Goal: Task Accomplishment & Management: Manage account settings

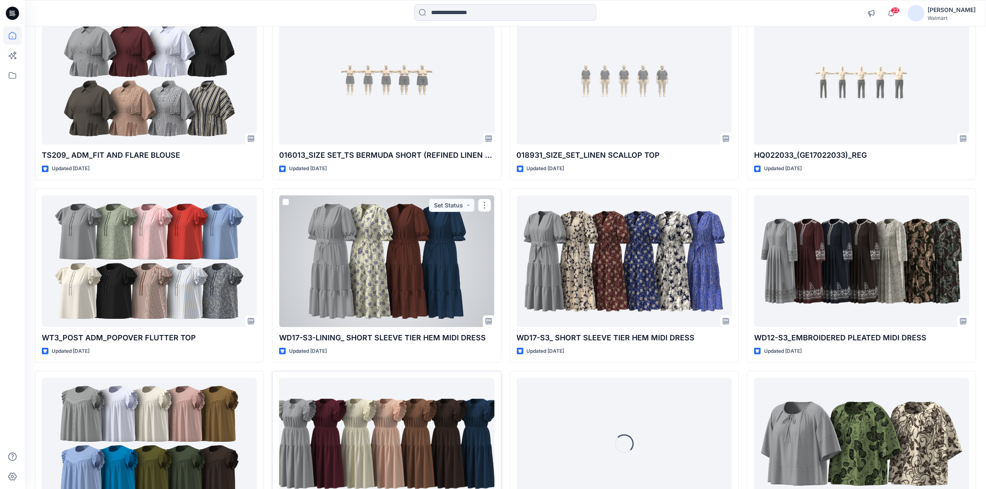
scroll to position [754, 0]
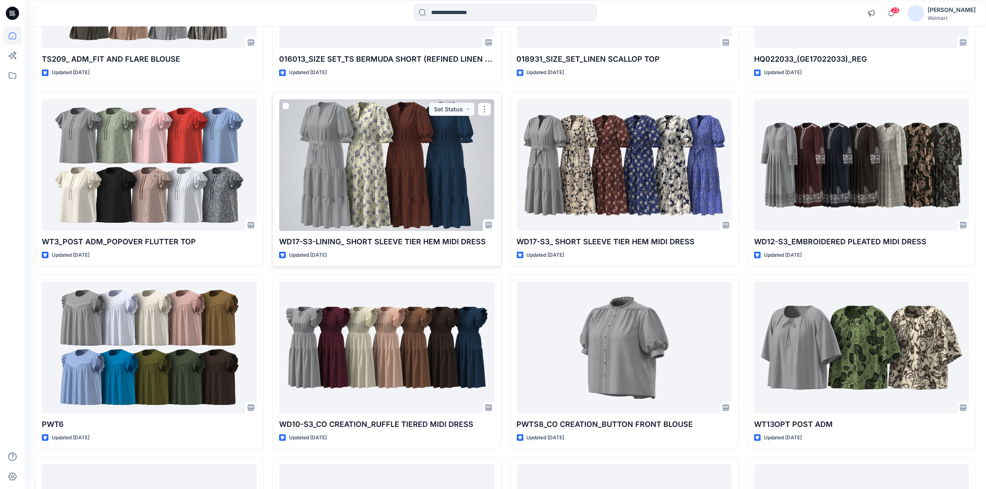
click at [349, 186] on div at bounding box center [386, 165] width 215 height 132
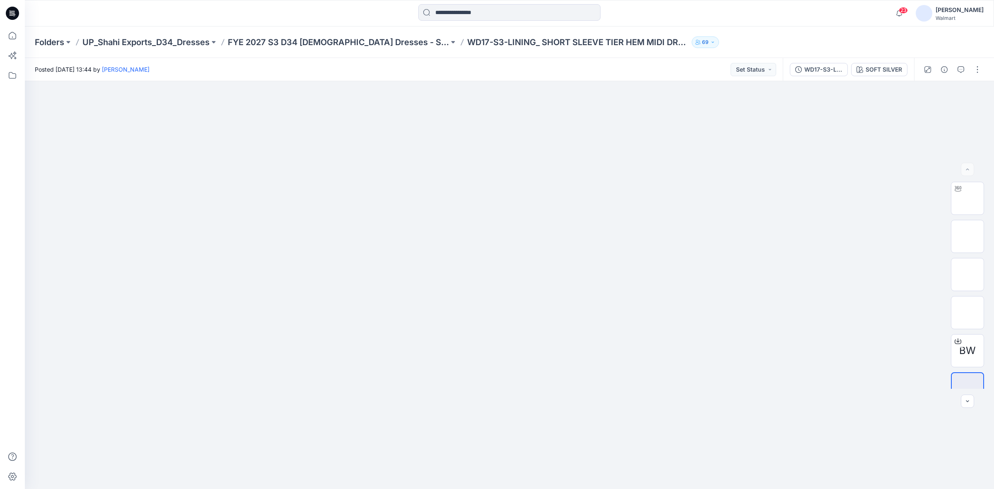
click at [933, 14] on img at bounding box center [924, 13] width 17 height 17
click at [885, 131] on p "Sign out" at bounding box center [886, 132] width 22 height 16
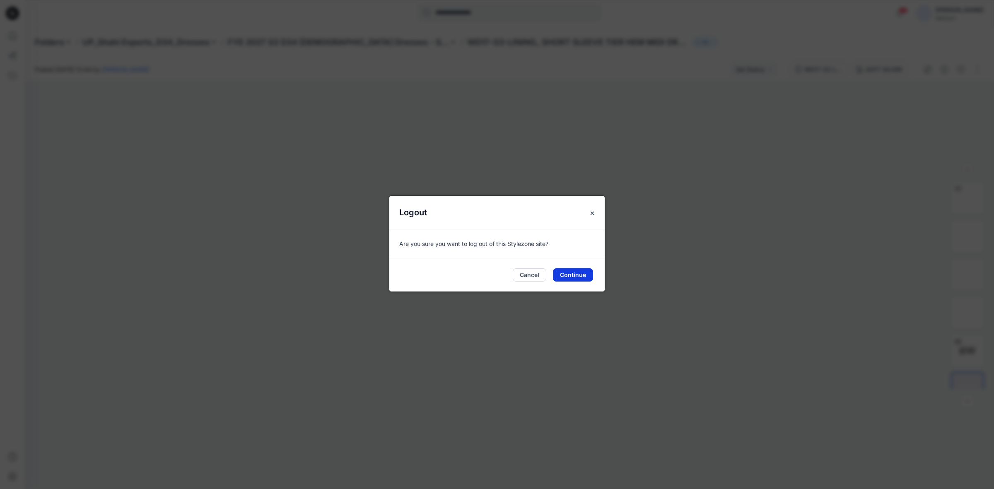
click at [572, 275] on button "Continue" at bounding box center [573, 274] width 40 height 13
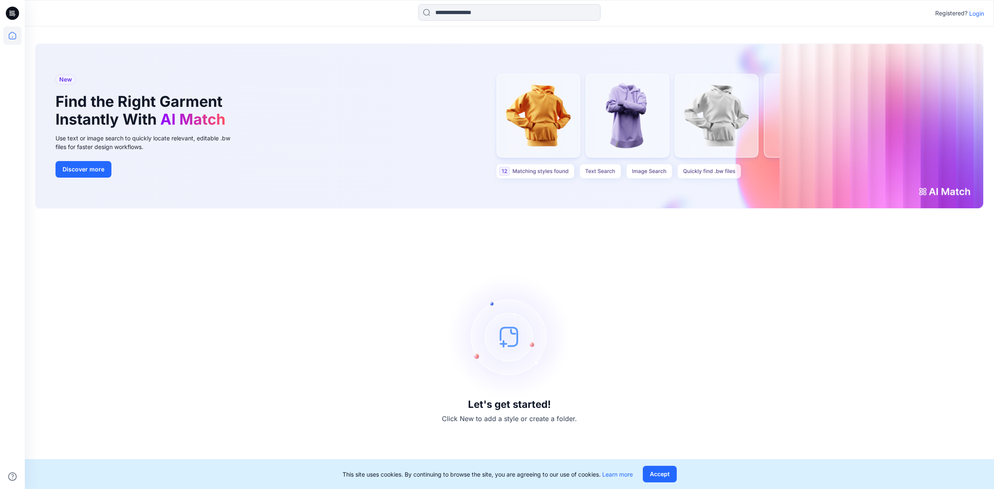
drag, startPoint x: 976, startPoint y: 5, endPoint x: 976, endPoint y: 22, distance: 17.0
click at [976, 9] on div "Registered? Login" at bounding box center [509, 13] width 969 height 18
click at [978, 14] on p "Login" at bounding box center [976, 13] width 15 height 9
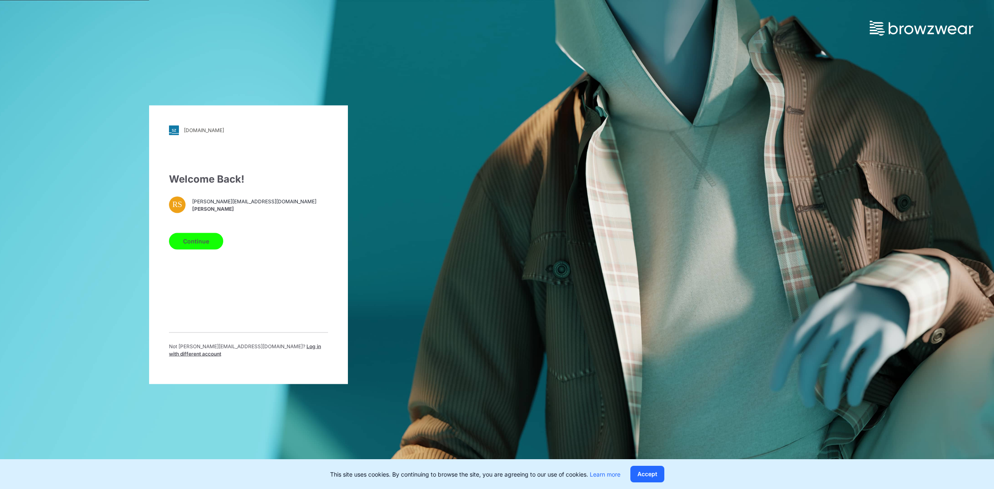
click at [268, 352] on span "Log in with different account" at bounding box center [245, 350] width 152 height 14
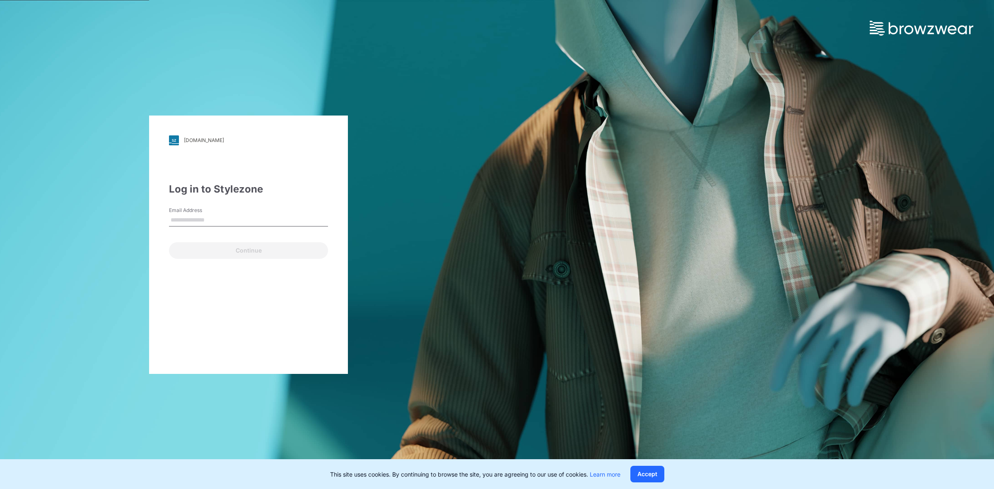
click at [208, 220] on input "Email Address" at bounding box center [248, 220] width 159 height 12
click at [204, 254] on div "Continue" at bounding box center [248, 249] width 159 height 20
drag, startPoint x: 203, startPoint y: 220, endPoint x: 216, endPoint y: 234, distance: 19.1
click at [203, 220] on input "Email Address" at bounding box center [248, 220] width 159 height 12
type input "**********"
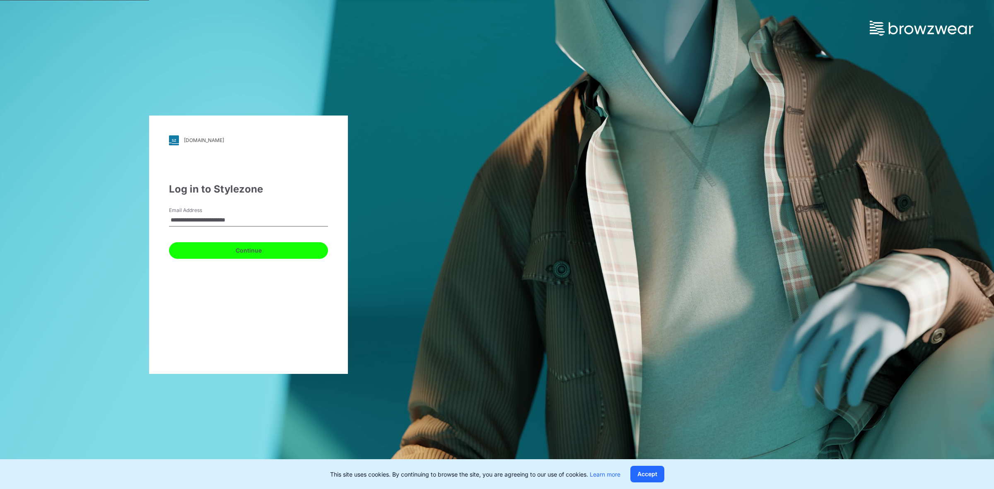
click at [199, 251] on button "Continue" at bounding box center [248, 250] width 159 height 17
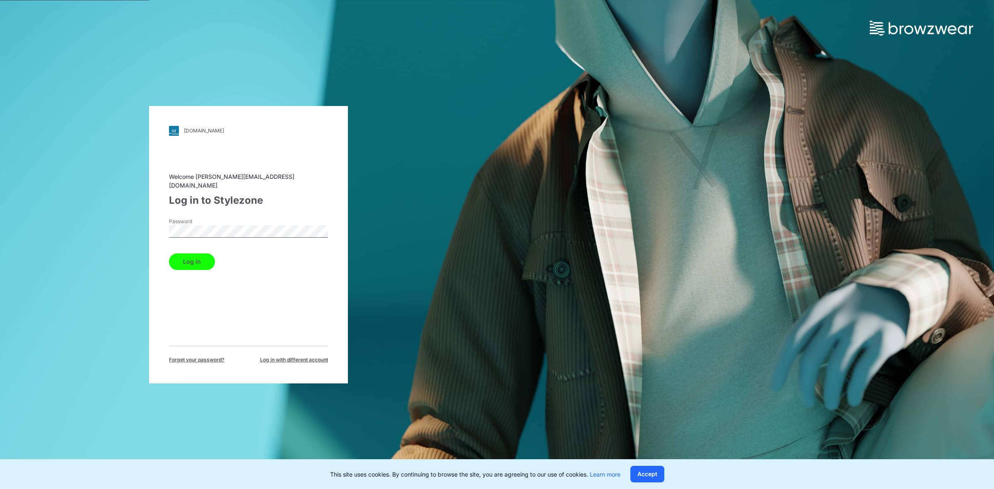
click at [197, 257] on button "Log in" at bounding box center [192, 262] width 46 height 17
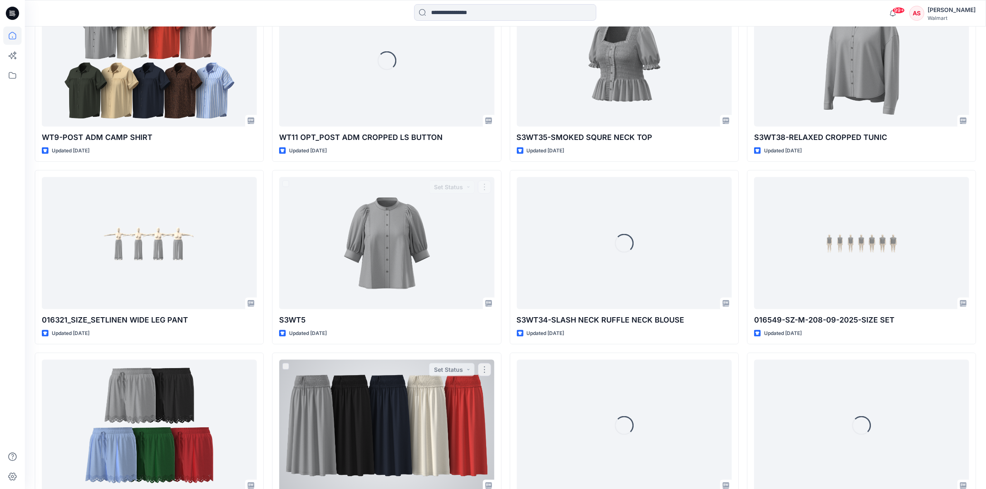
scroll to position [1482, 0]
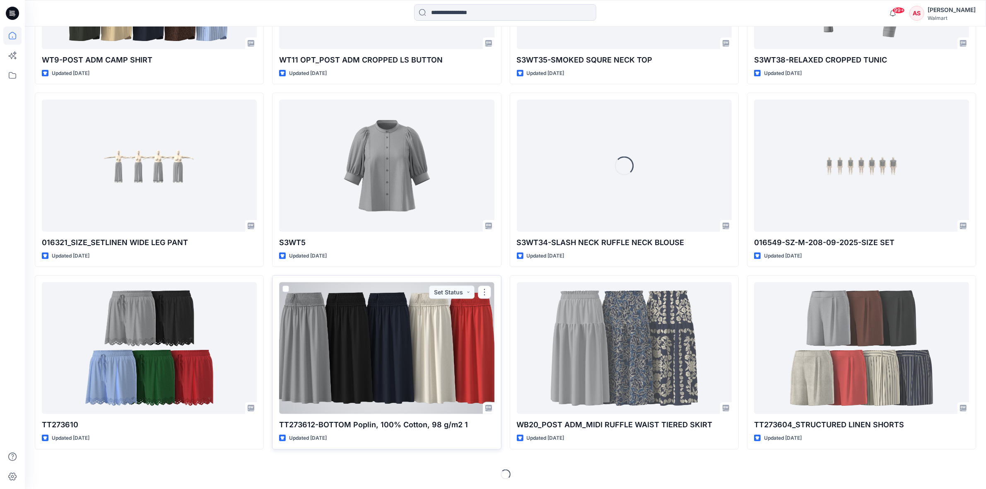
click at [346, 312] on div at bounding box center [386, 349] width 215 height 132
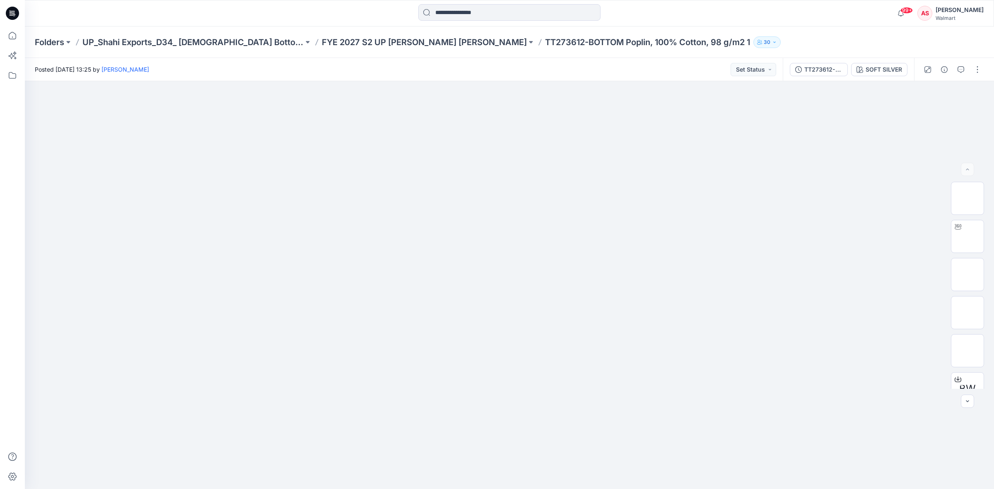
click at [923, 11] on div "AS" at bounding box center [925, 13] width 15 height 15
click at [891, 126] on p "Sign out" at bounding box center [886, 130] width 22 height 16
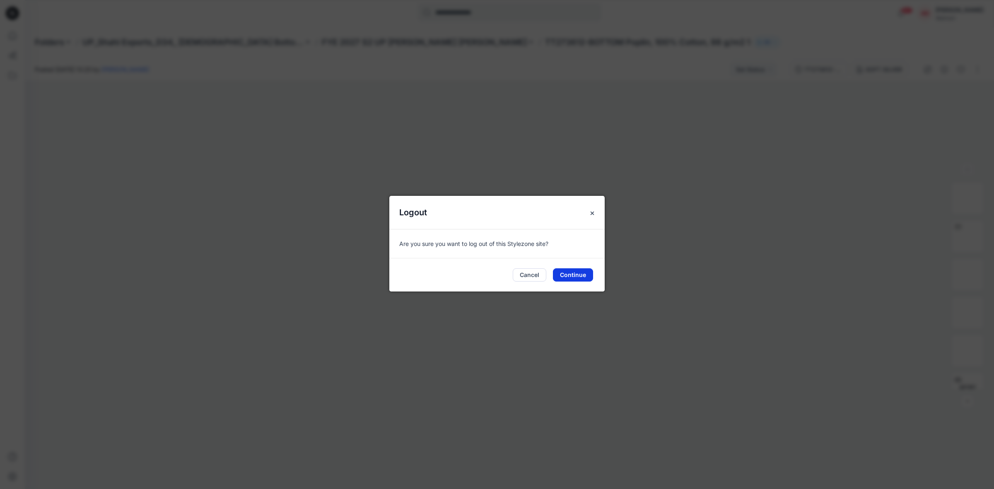
click at [565, 274] on button "Continue" at bounding box center [573, 274] width 40 height 13
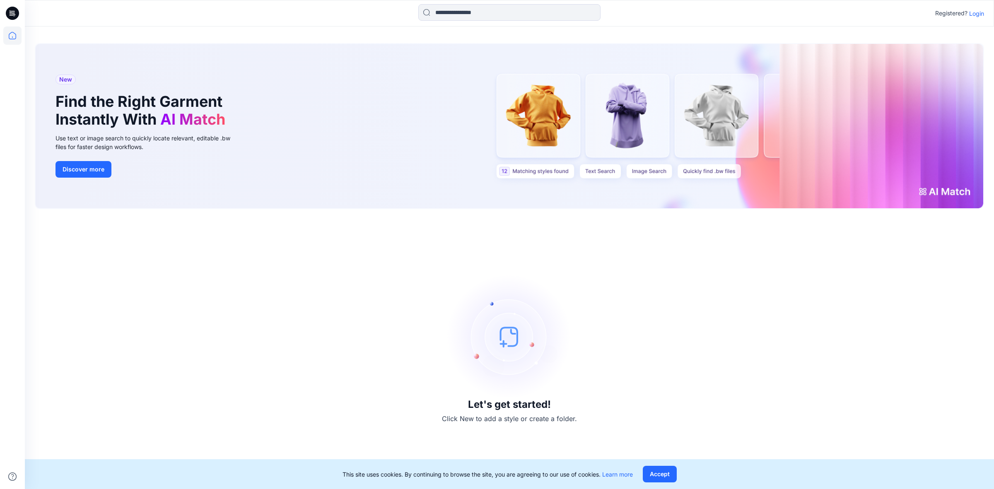
click at [976, 13] on p "Login" at bounding box center [976, 13] width 15 height 9
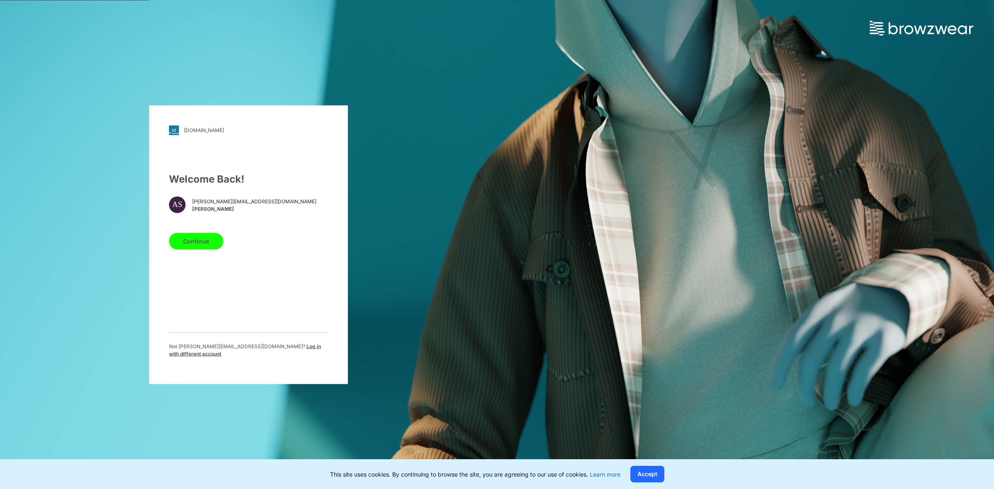
click at [286, 348] on span "Log in with different account" at bounding box center [245, 350] width 152 height 14
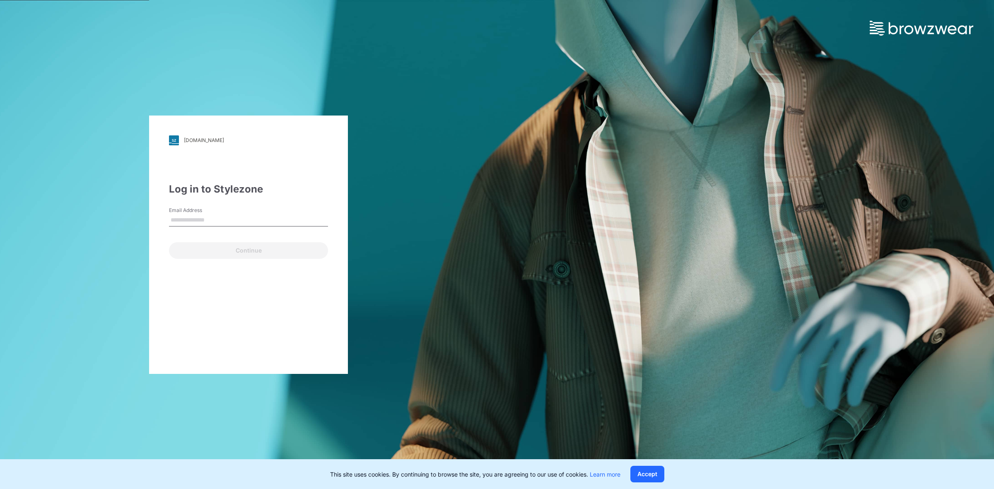
type input "**********"
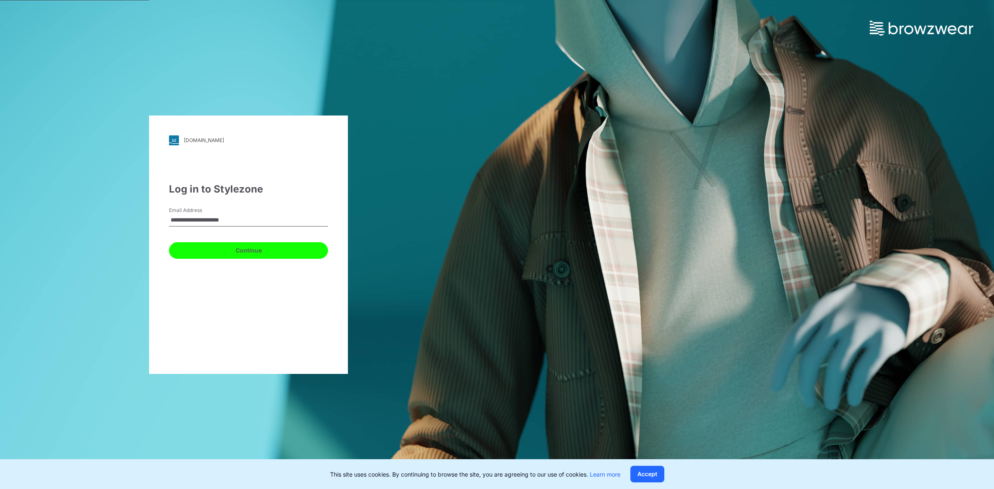
click at [208, 254] on button "Continue" at bounding box center [248, 250] width 159 height 17
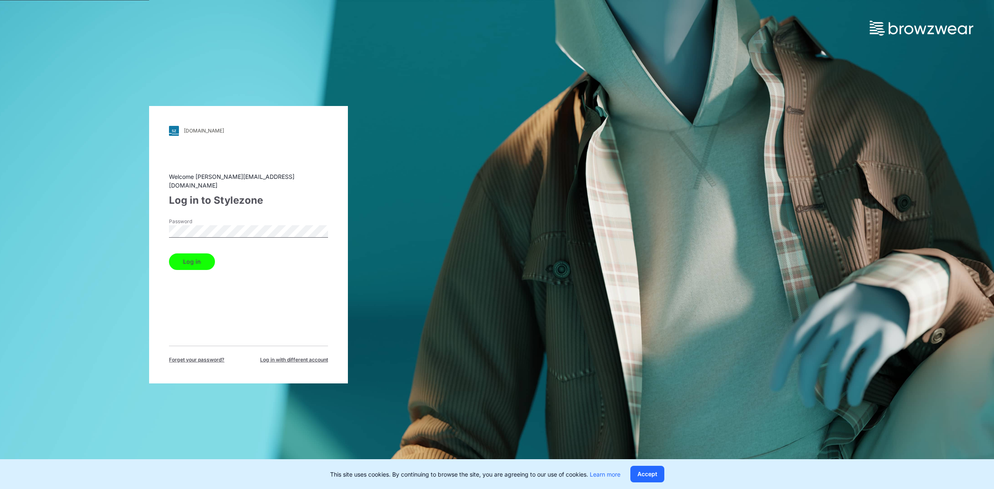
click at [180, 256] on button "Log in" at bounding box center [192, 262] width 46 height 17
